Goal: Check status: Check status

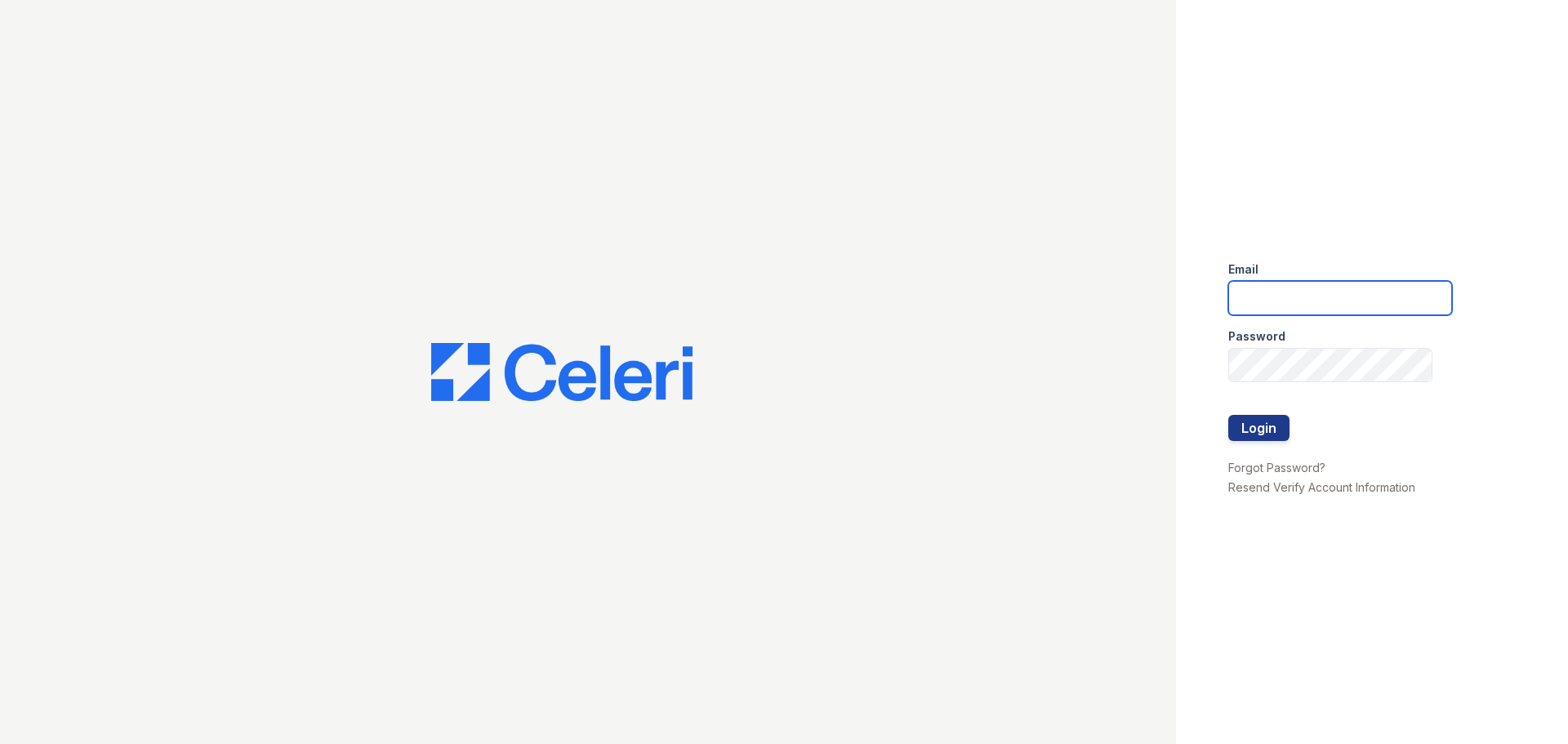
type input "[EMAIL_ADDRESS][DOMAIN_NAME]"
drag, startPoint x: 1091, startPoint y: 89, endPoint x: 887, endPoint y: 242, distance: 255.0
click at [886, 242] on div at bounding box center [587, 372] width 1175 height 744
click at [1252, 436] on button "Login" at bounding box center [1258, 428] width 61 height 26
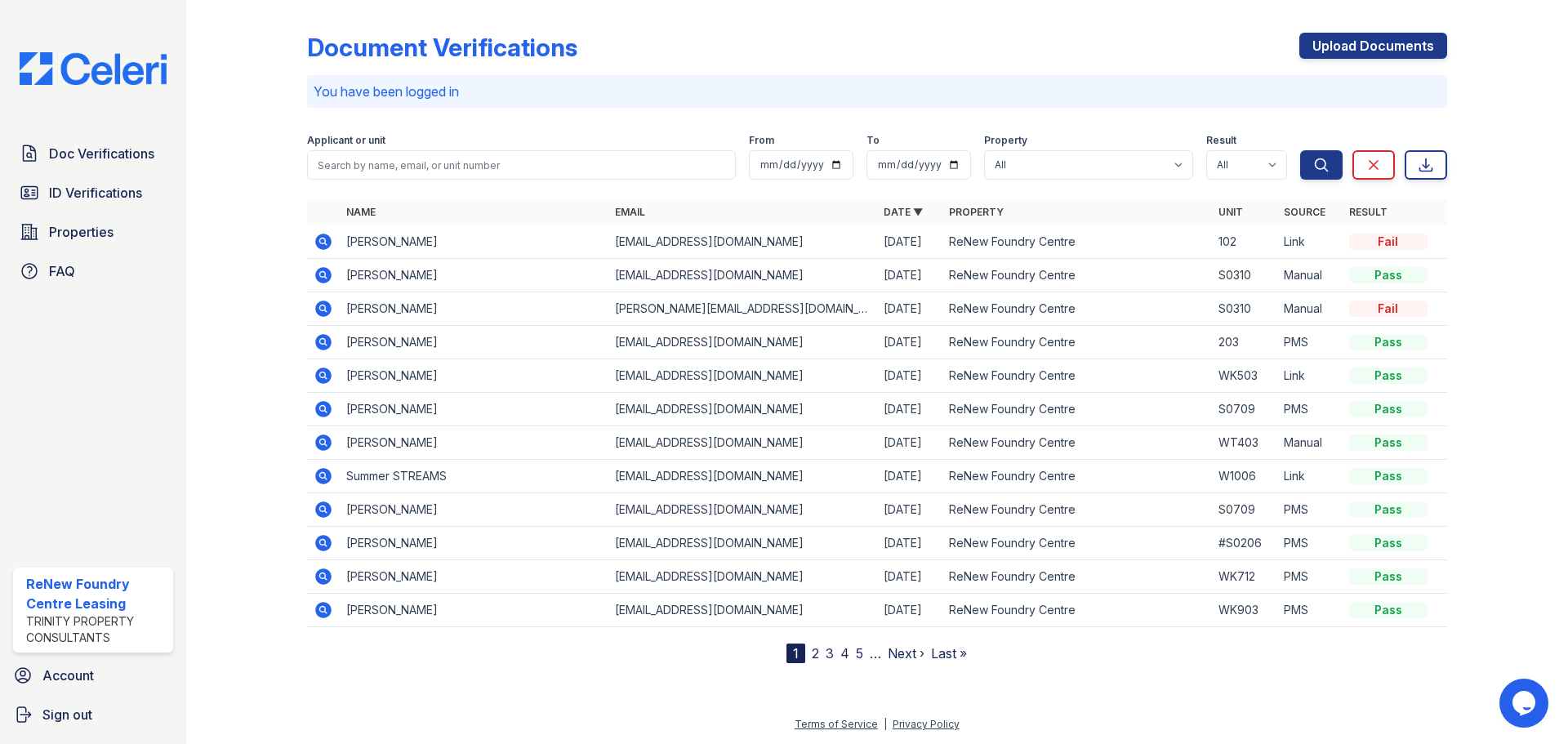
click at [322, 239] on icon at bounding box center [322, 240] width 4 height 4
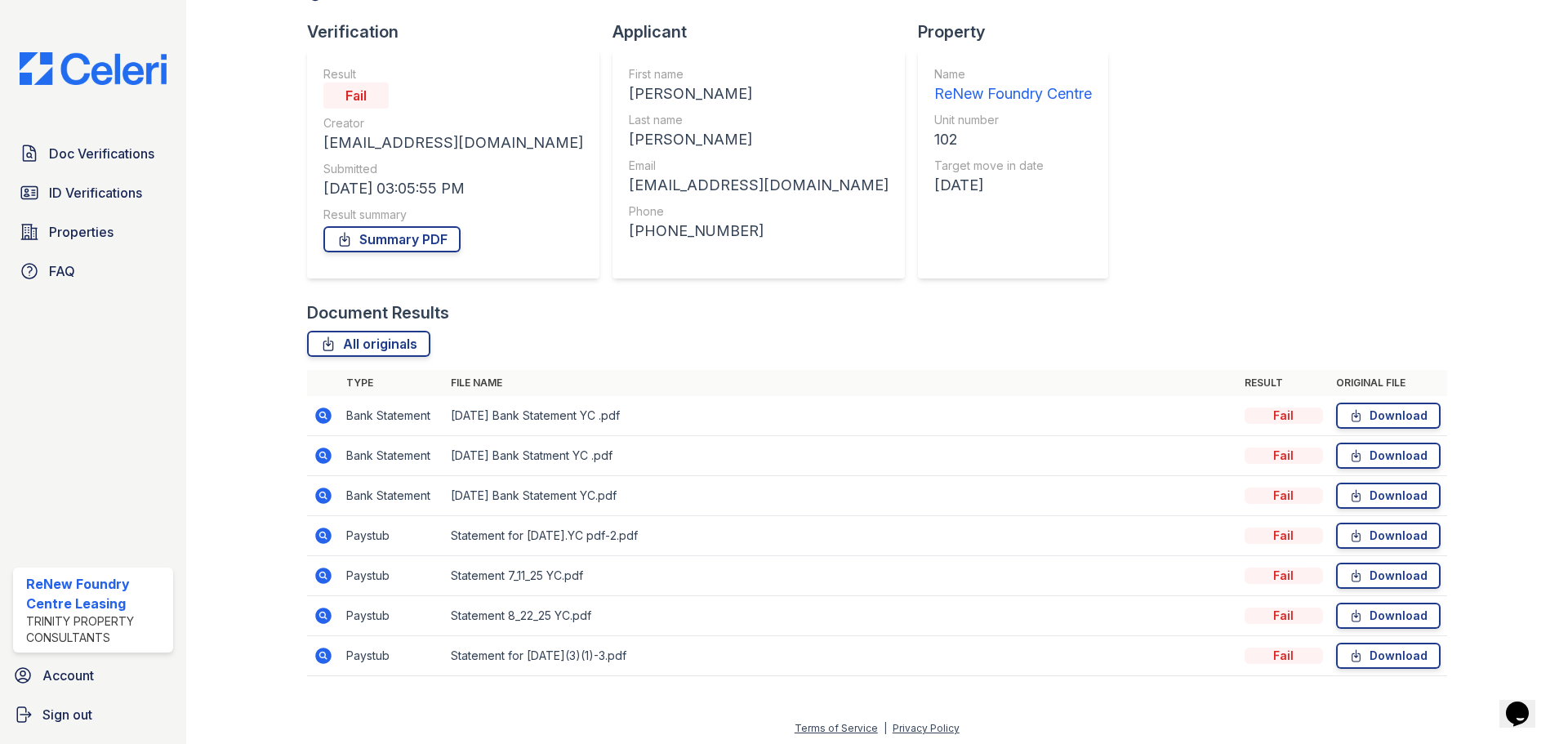
scroll to position [105, 0]
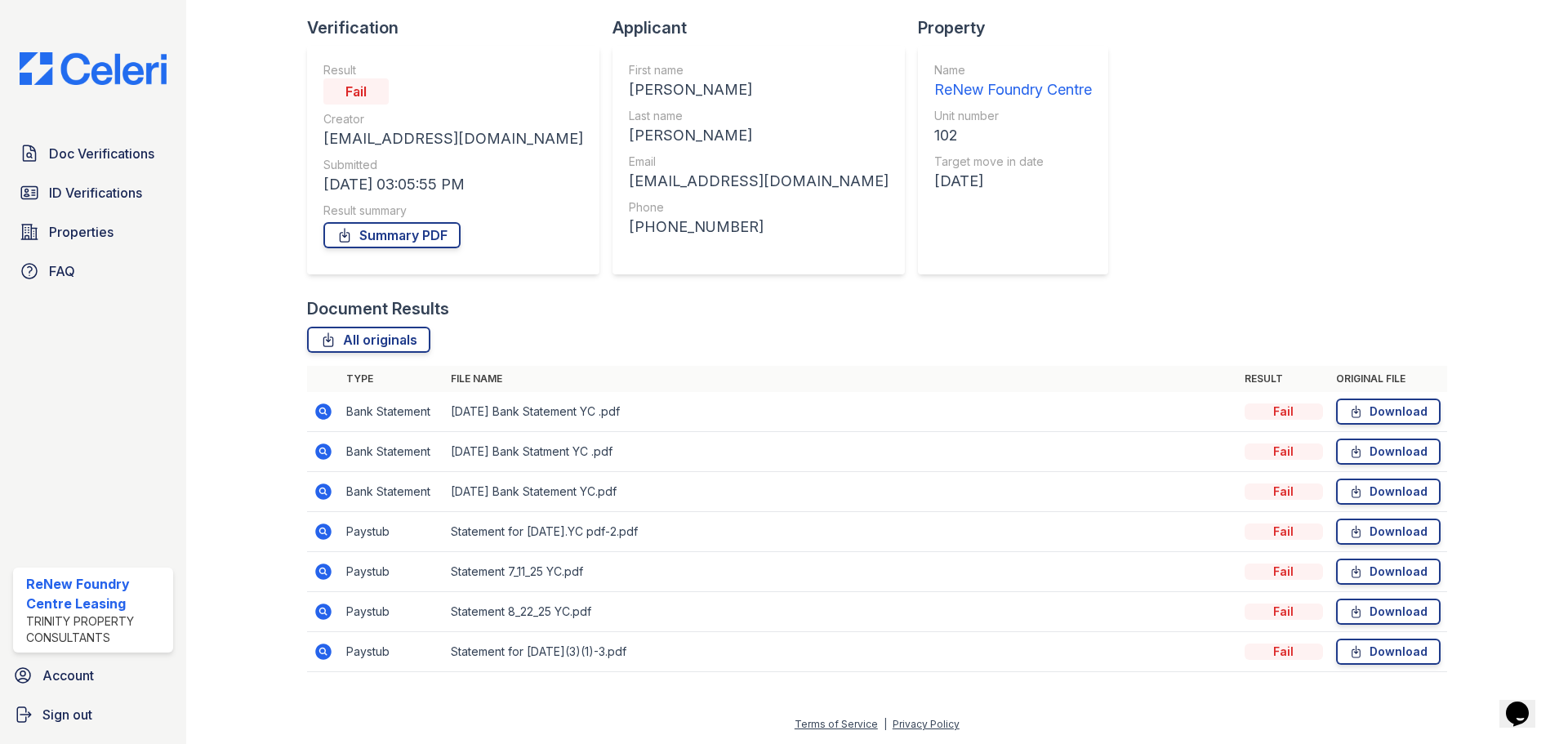
click at [317, 533] on icon at bounding box center [323, 531] width 17 height 17
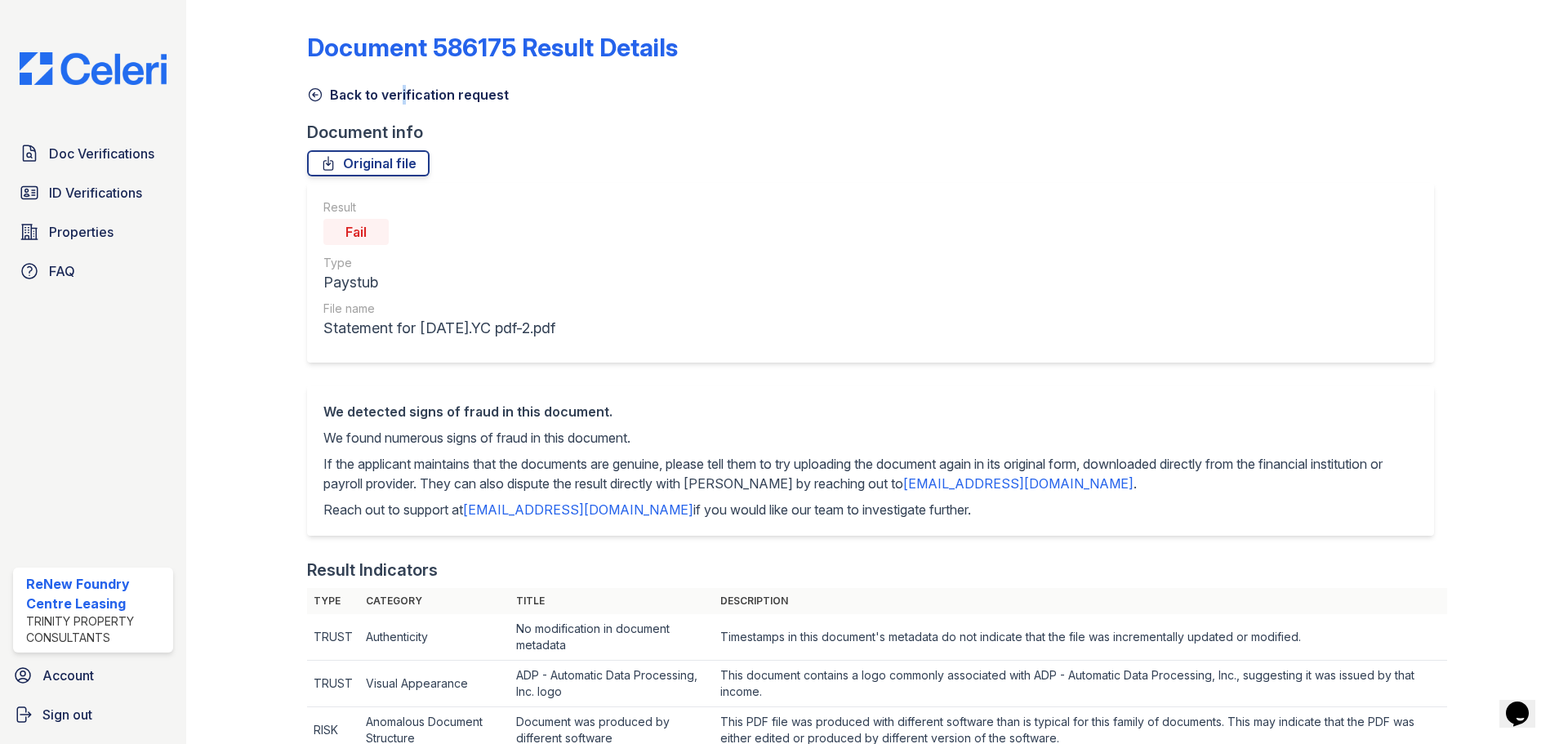
click at [382, 100] on link "Back to verification request" at bounding box center [407, 94] width 201 height 19
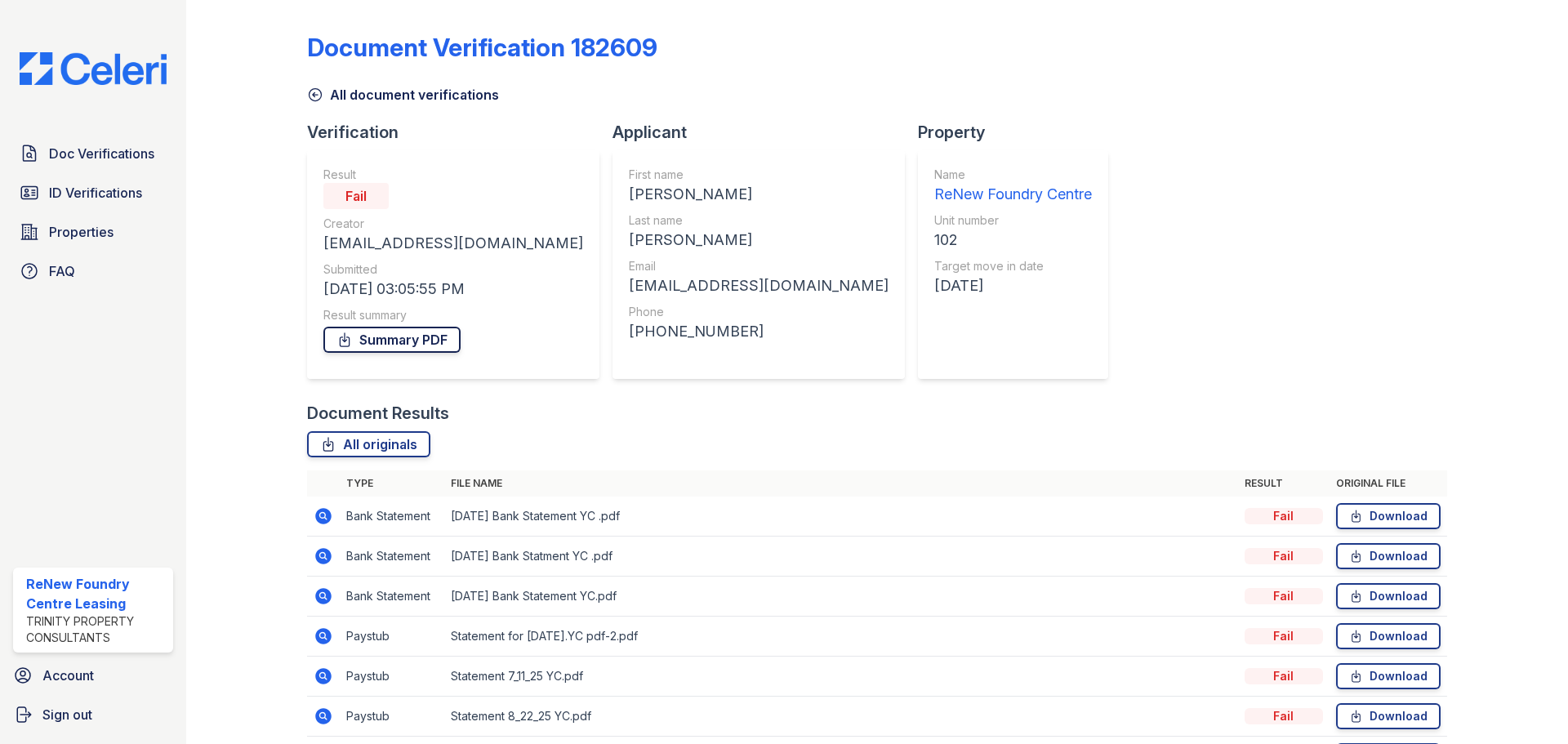
click at [419, 344] on link "Summary PDF" at bounding box center [392, 339] width 137 height 26
